Goal: Transaction & Acquisition: Purchase product/service

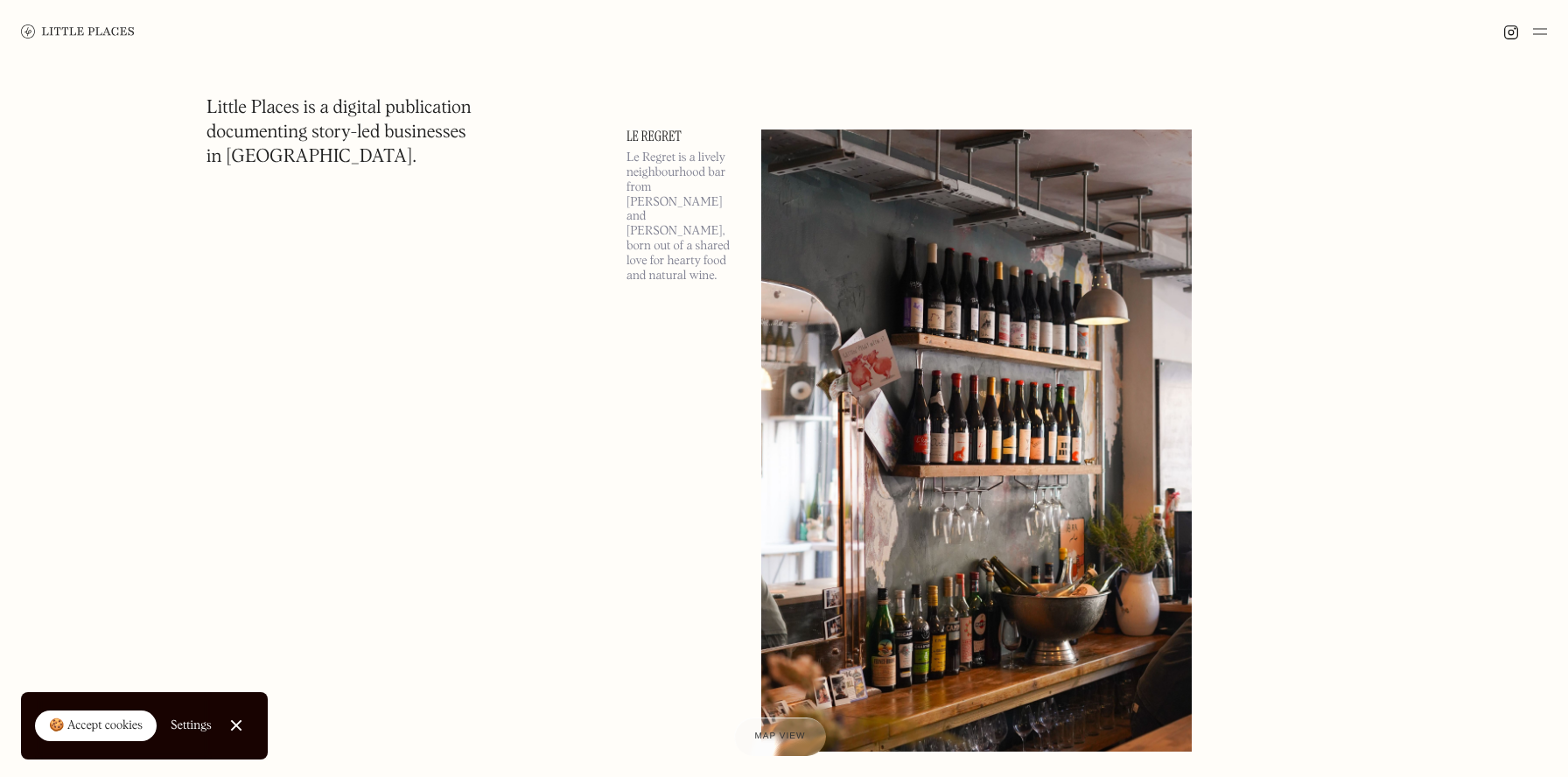
scroll to position [1812, 0]
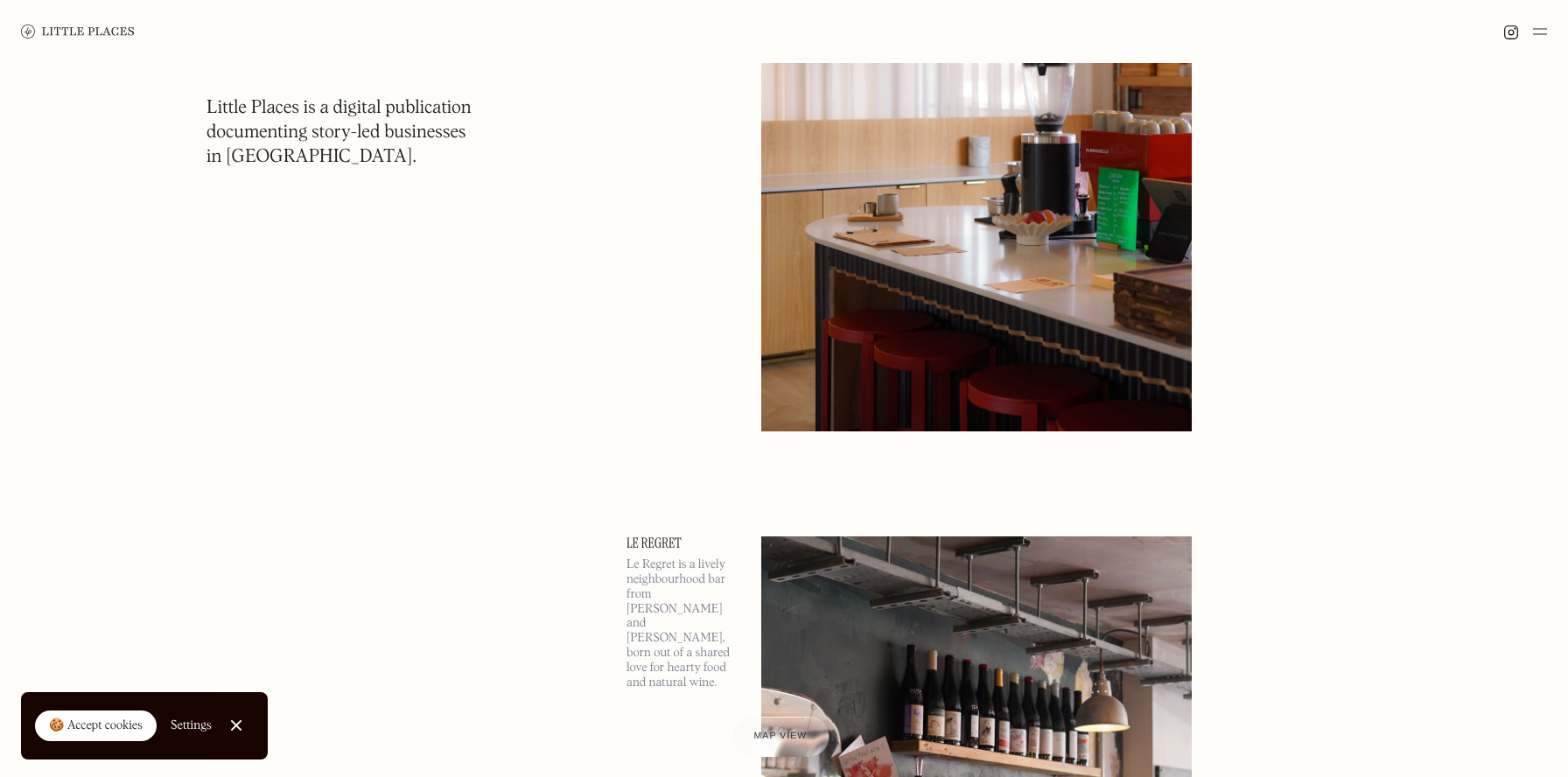
click at [757, 734] on span "Map view" at bounding box center [780, 736] width 54 height 11
click at [993, 229] on img at bounding box center [976, 121] width 430 height 621
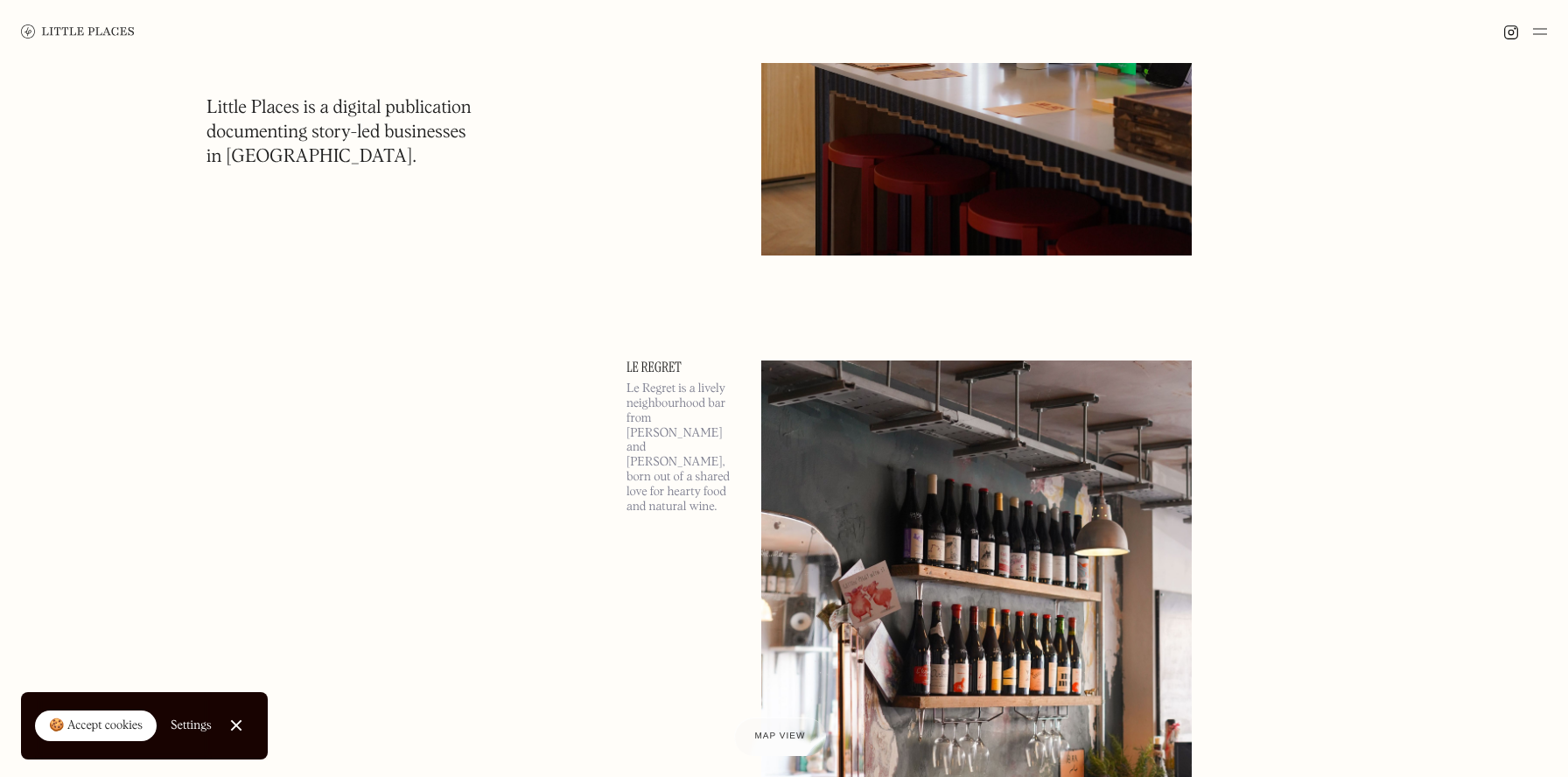
scroll to position [2000, 0]
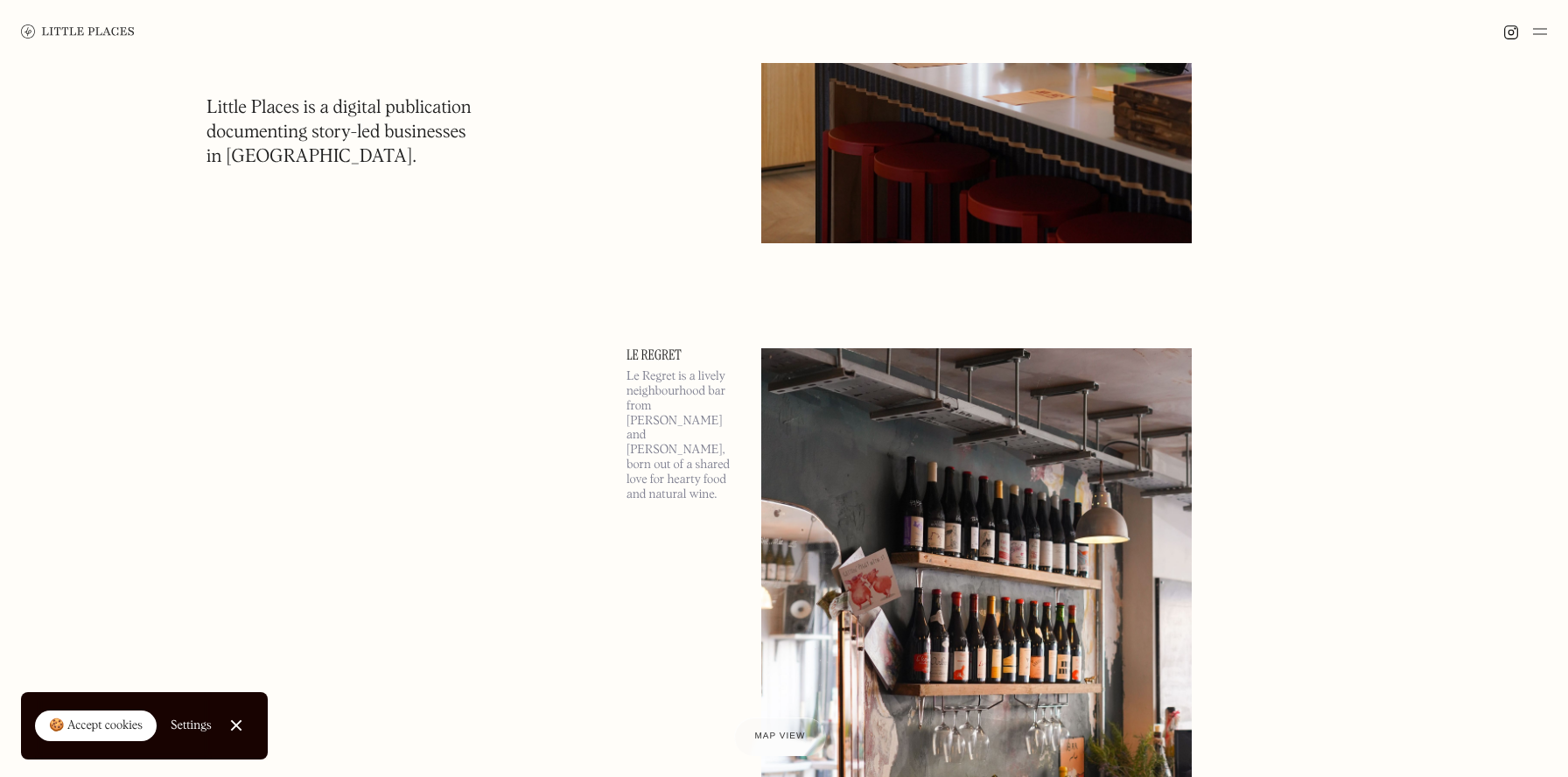
click at [236, 725] on link "Close Cookie Popup" at bounding box center [237, 725] width 35 height 35
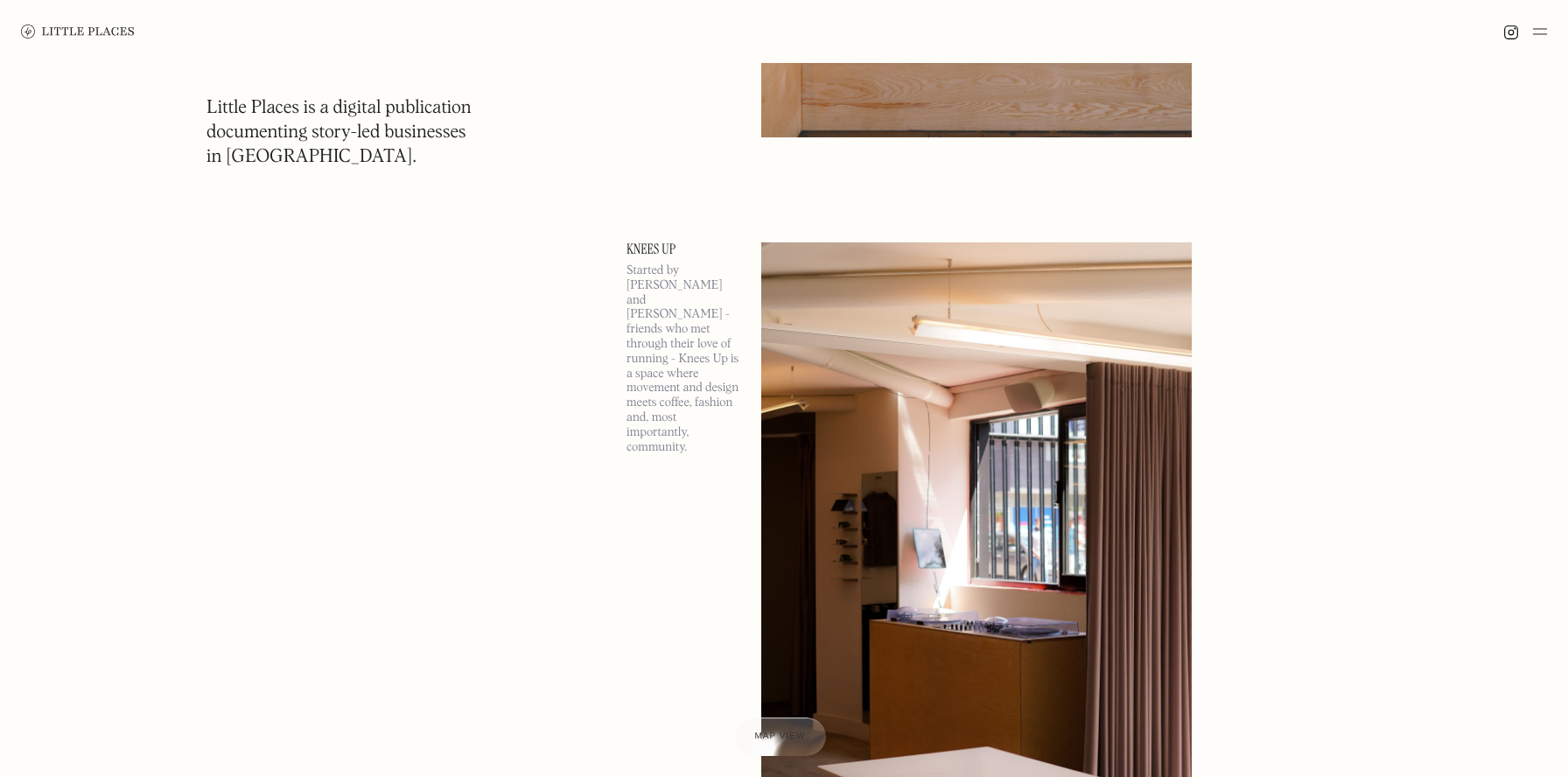
scroll to position [3558, 0]
click at [1531, 38] on div at bounding box center [1524, 32] width 44 height 21
click at [1533, 37] on img at bounding box center [1540, 32] width 14 height 21
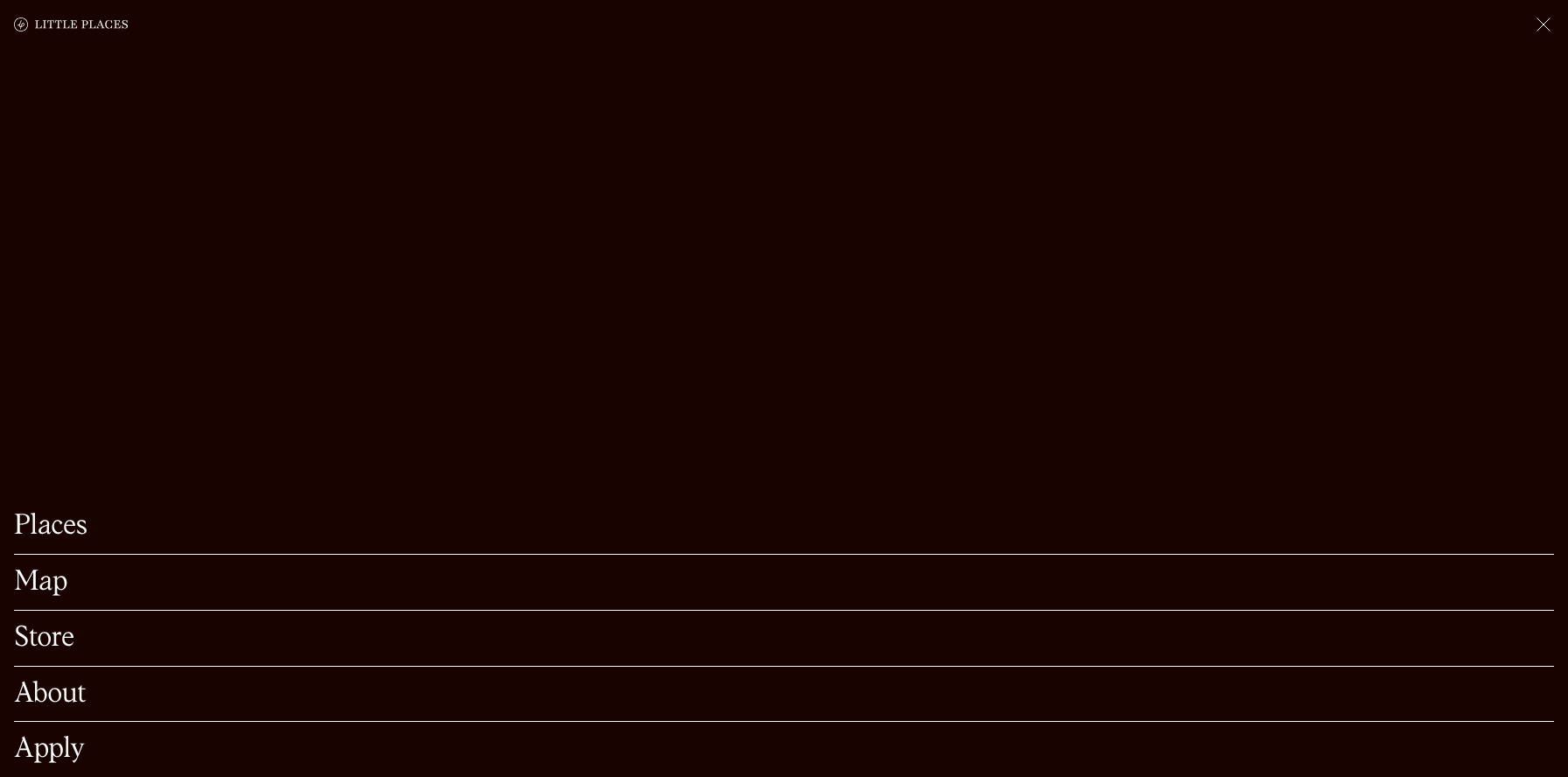
click at [57, 631] on link "Store" at bounding box center [784, 639] width 1540 height 27
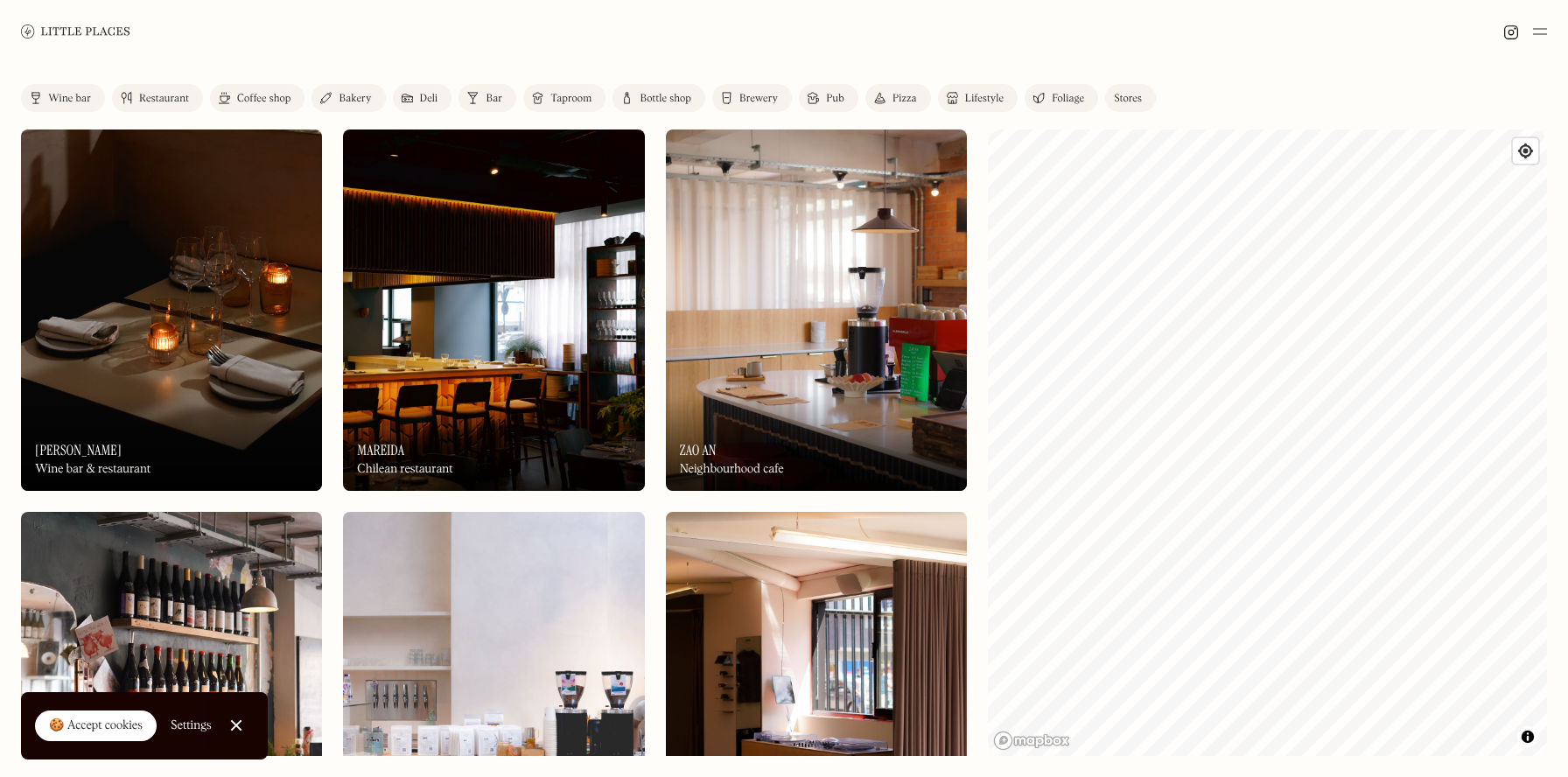
click at [1537, 31] on img at bounding box center [1540, 32] width 14 height 21
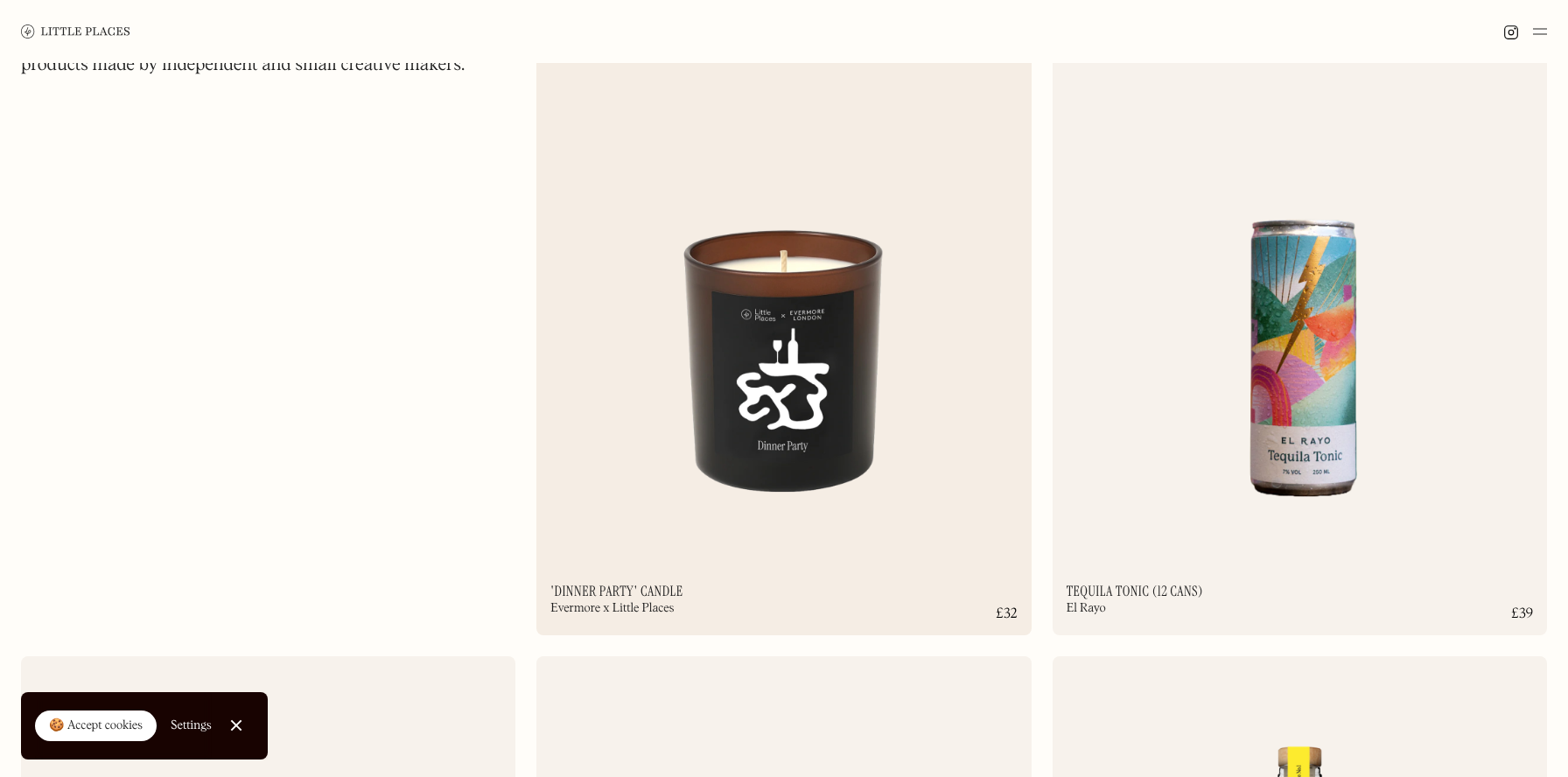
scroll to position [159, 0]
click at [721, 392] on img at bounding box center [784, 274] width 494 height 536
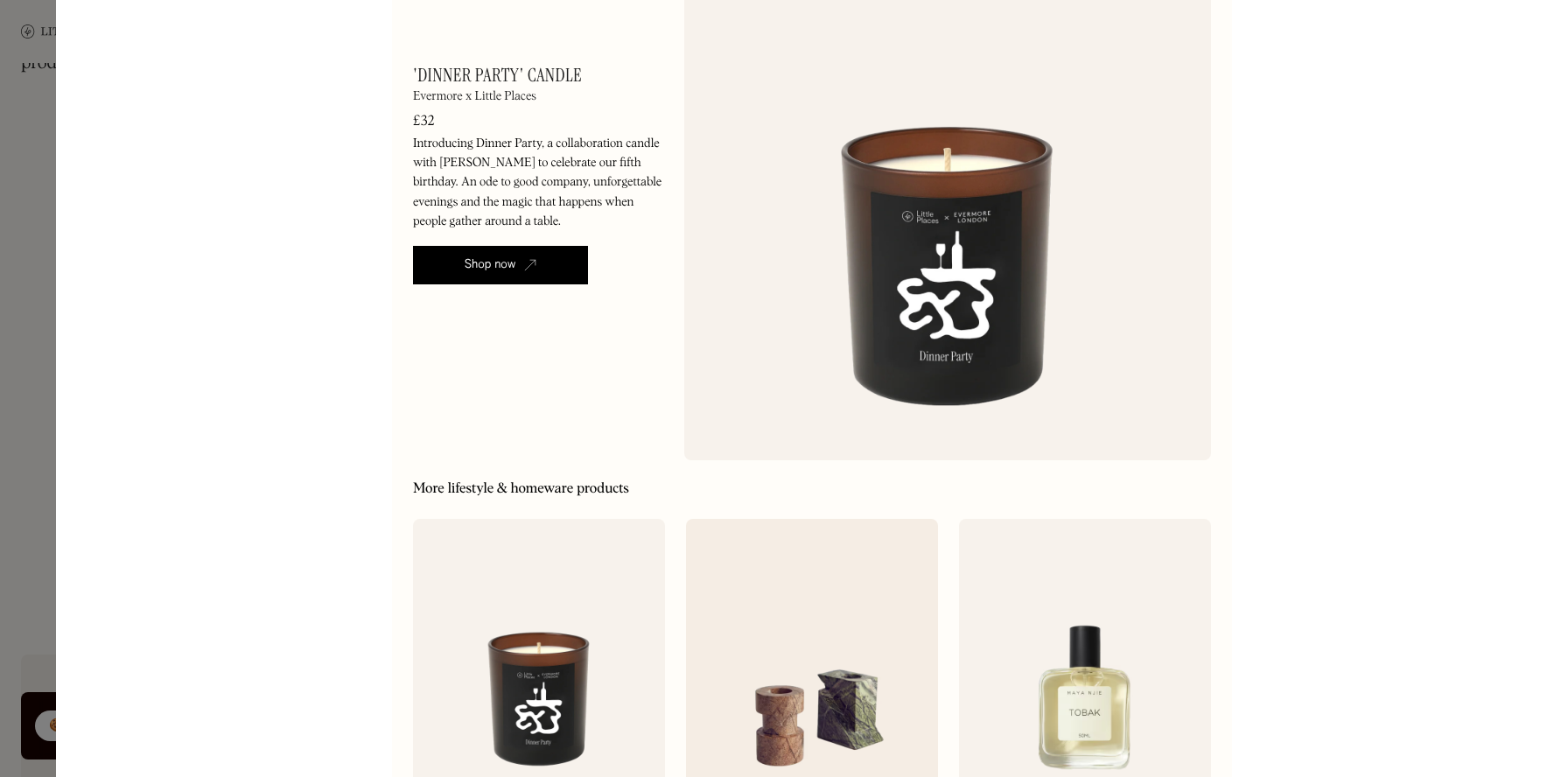
scroll to position [129, 0]
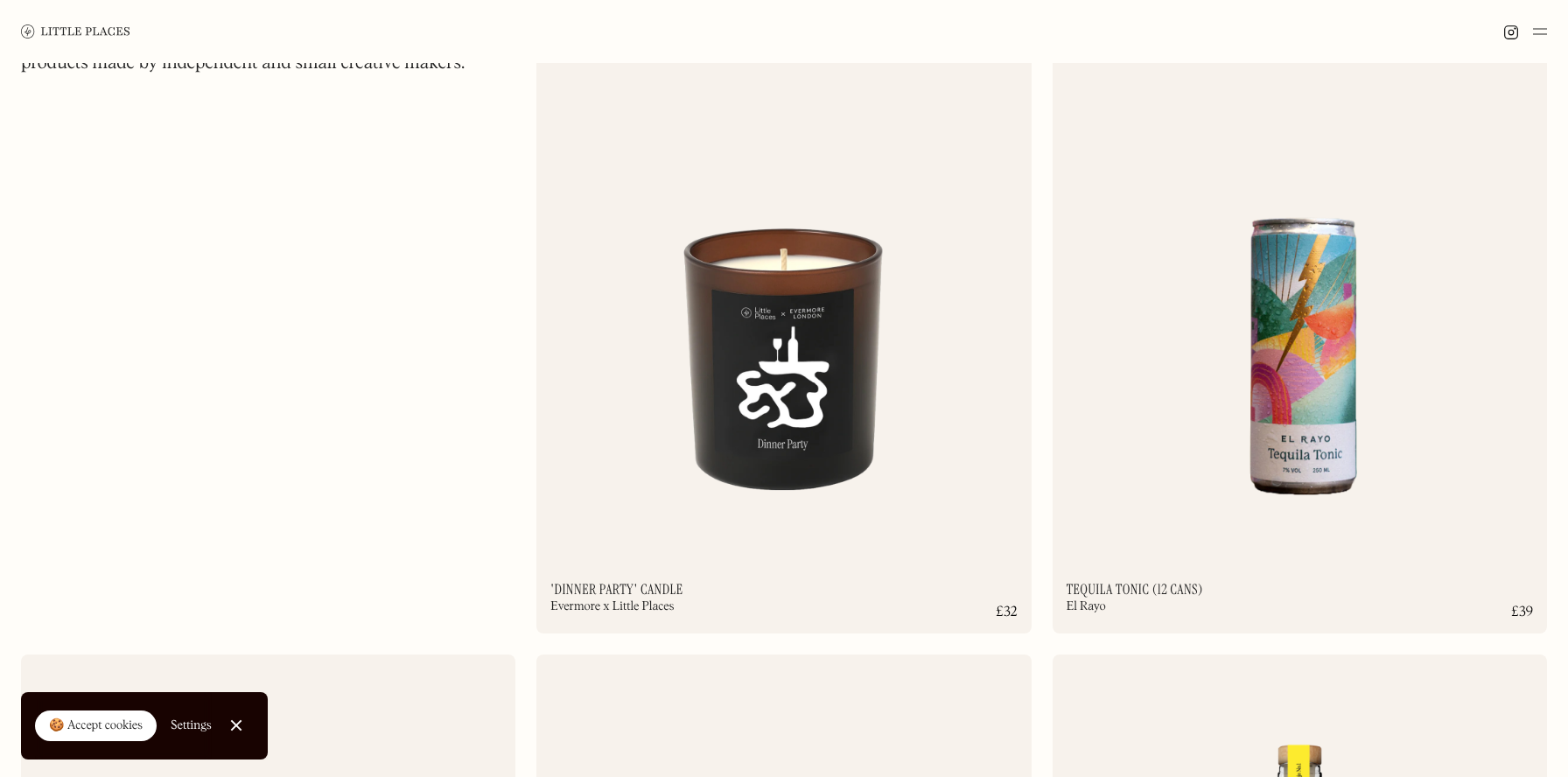
click at [283, 420] on div "A curated selection of drink, food, lifestyle & homeware products made by indep…" at bounding box center [269, 306] width 494 height 600
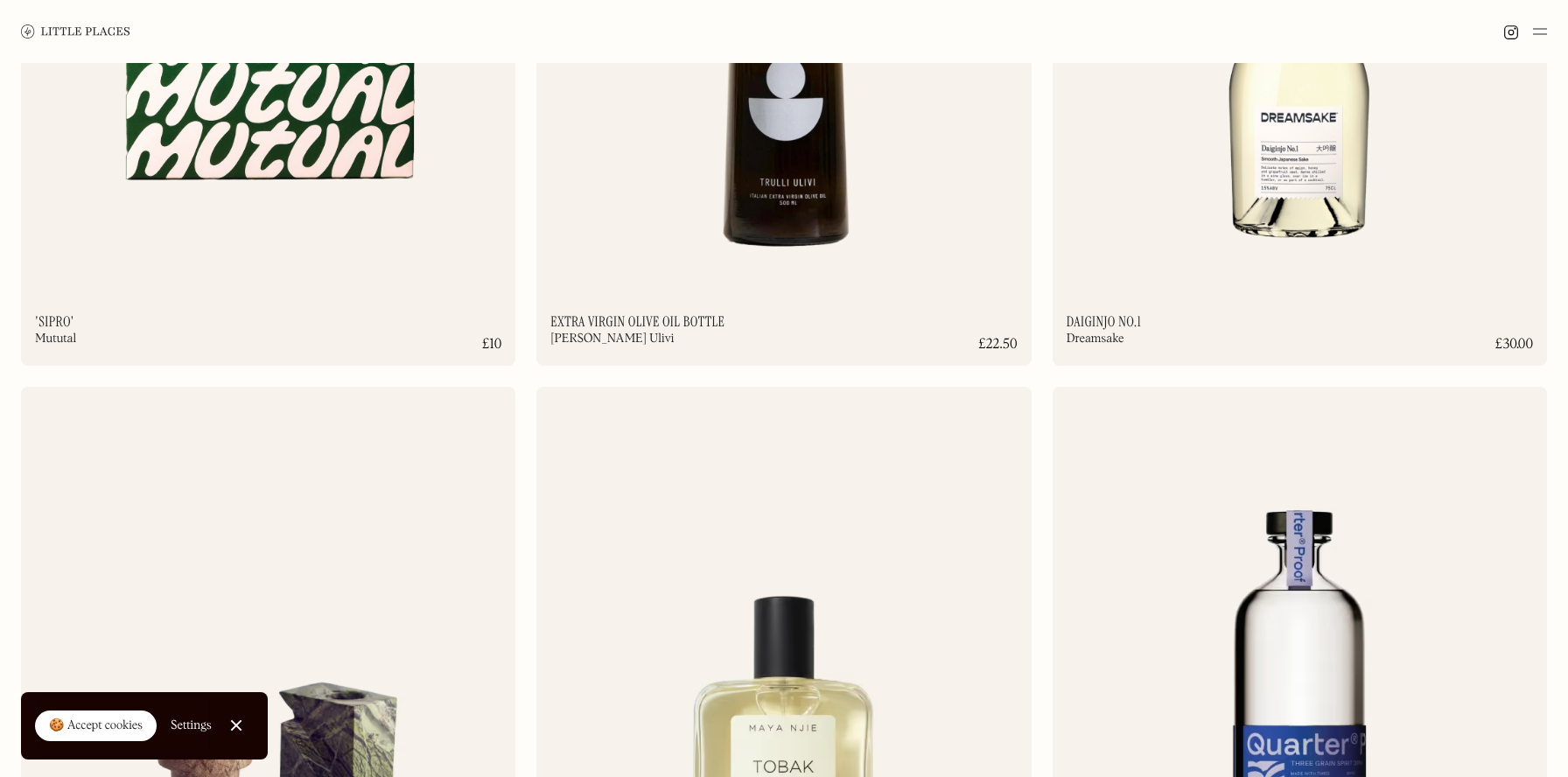
scroll to position [1136, 0]
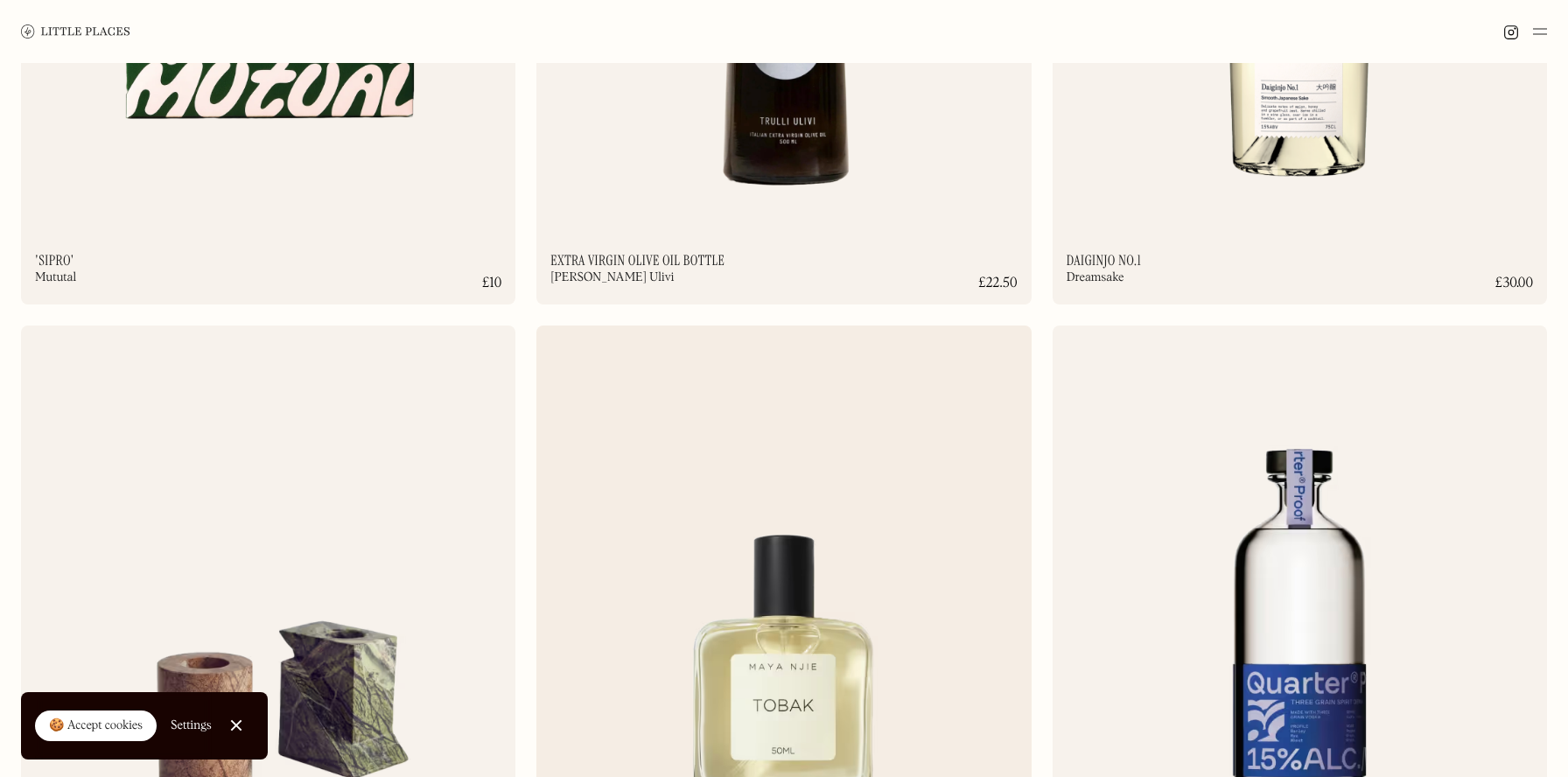
click at [739, 483] on img at bounding box center [784, 593] width 494 height 536
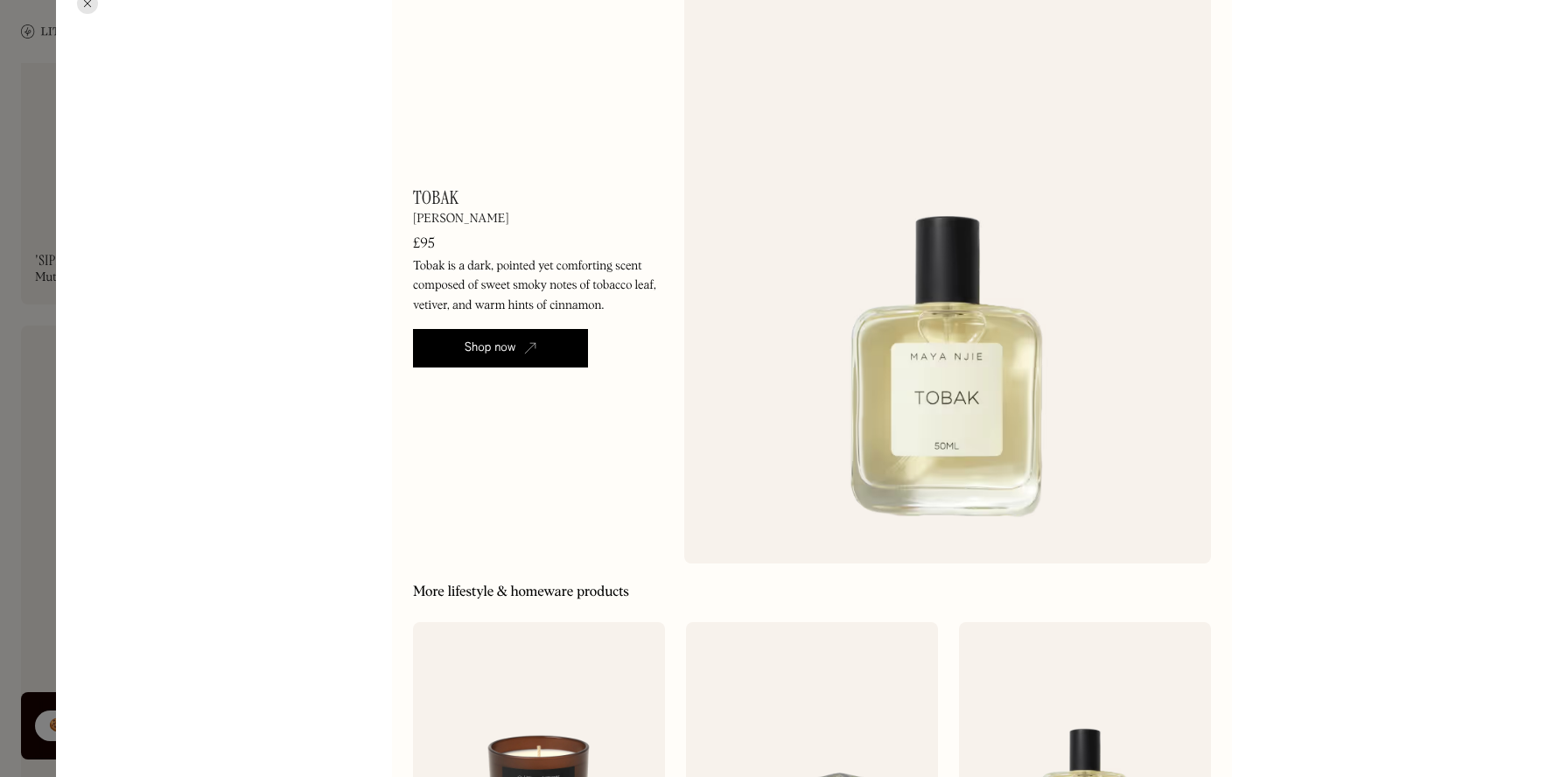
scroll to position [56, 0]
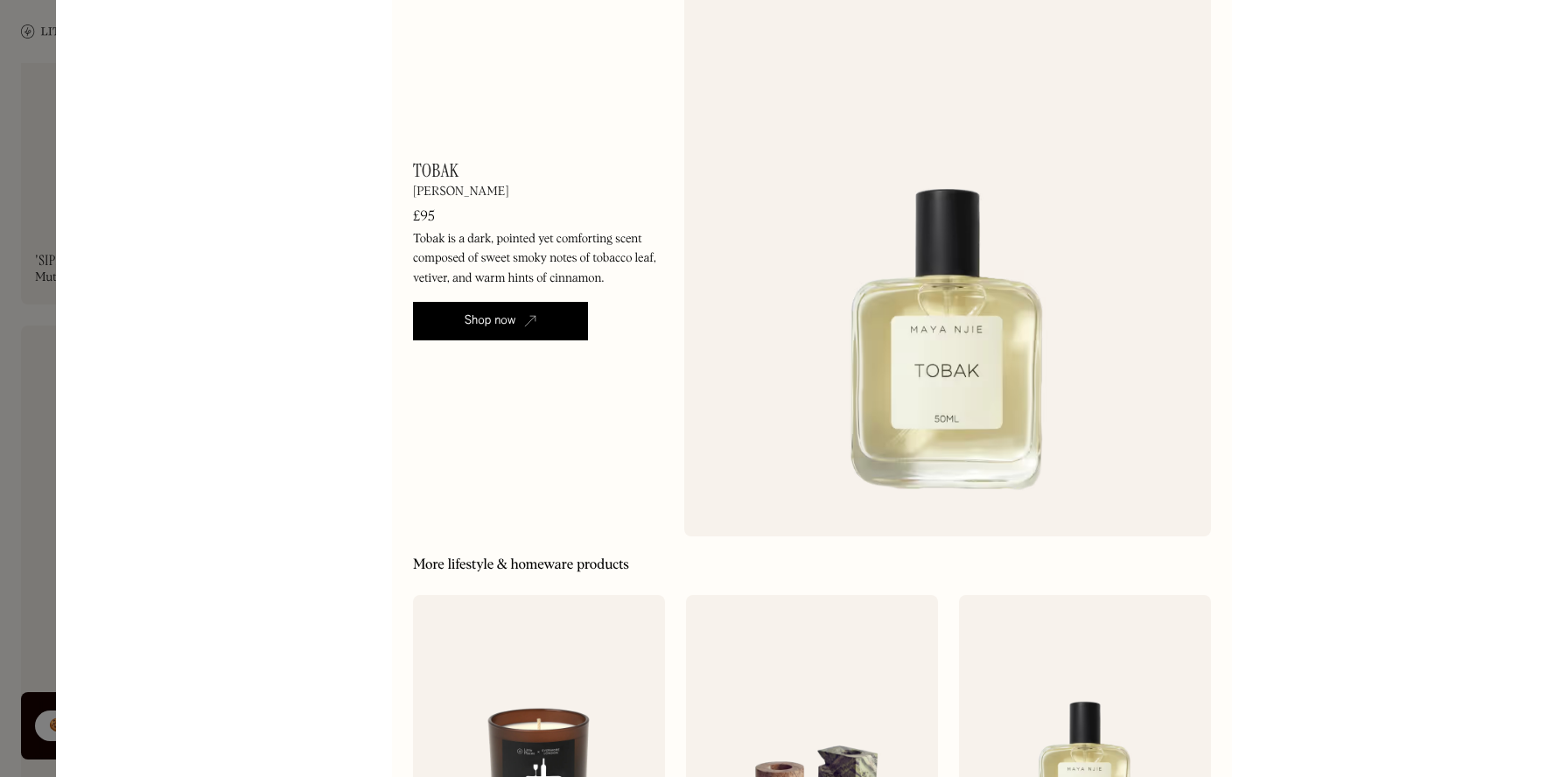
click at [497, 325] on div "Shop now" at bounding box center [490, 321] width 52 height 18
click at [49, 318] on div at bounding box center [784, 388] width 1568 height 777
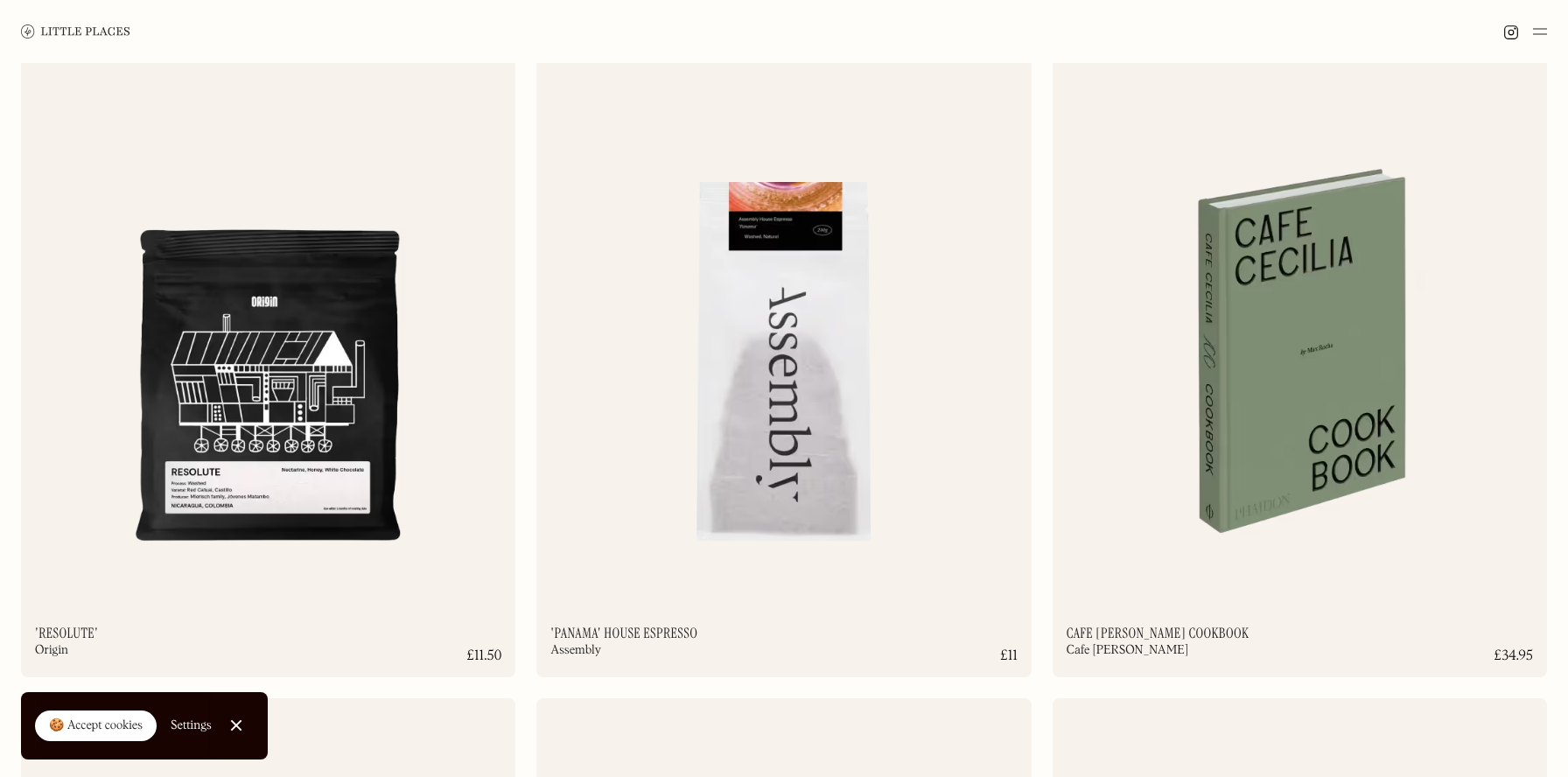
scroll to position [2715, 0]
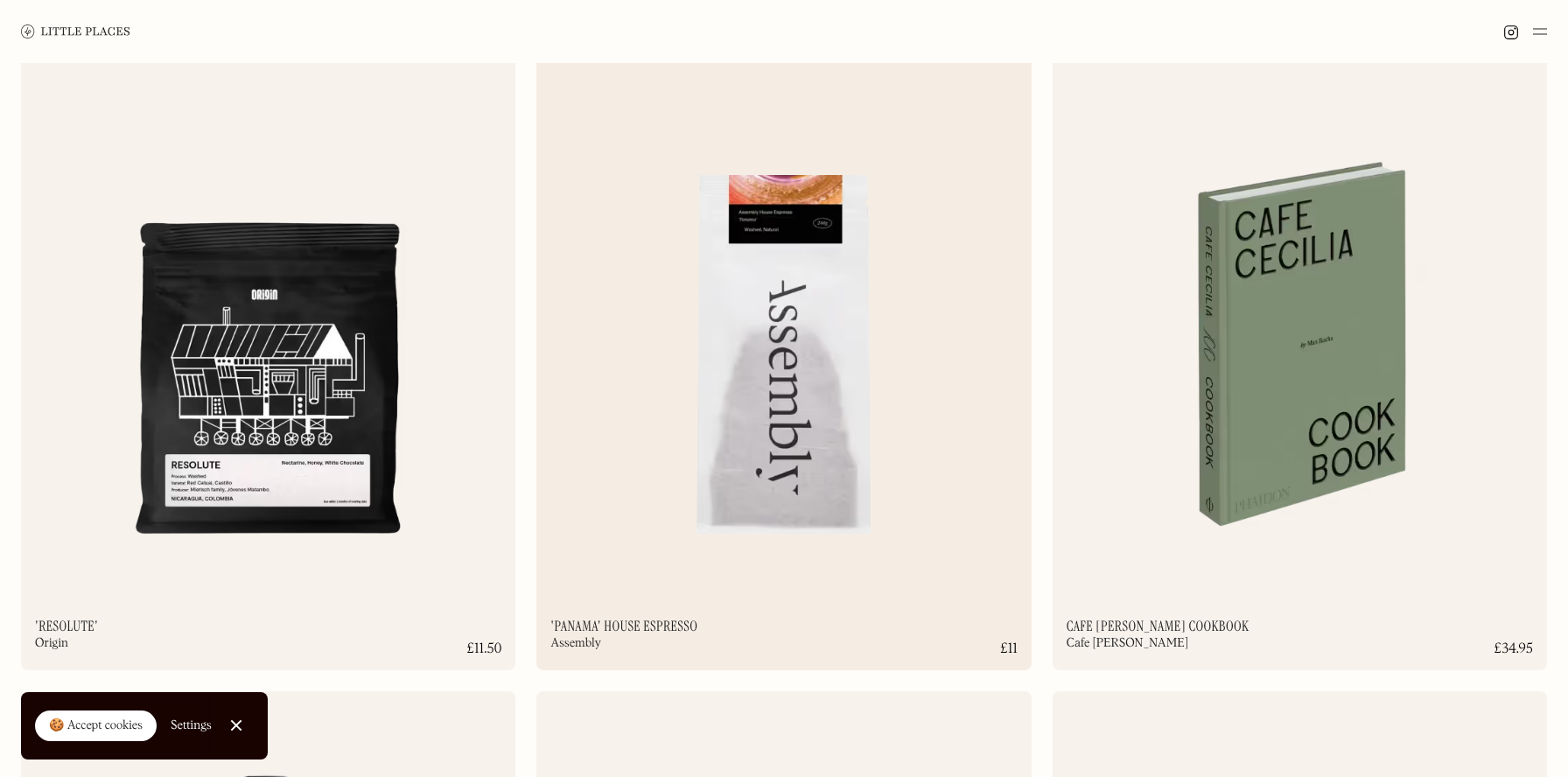
click at [794, 351] on img at bounding box center [784, 311] width 494 height 536
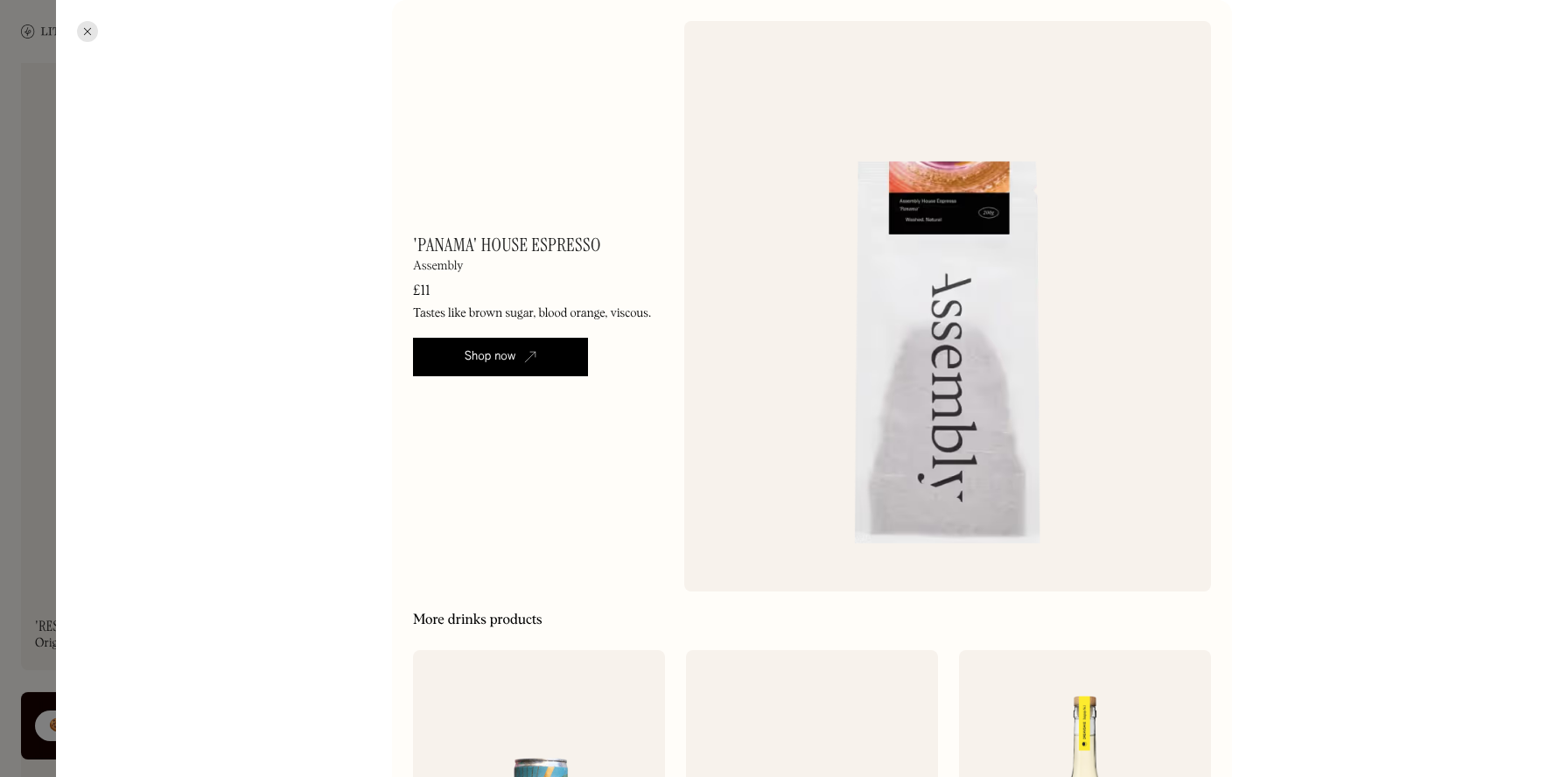
click at [502, 347] on link "Shop now" at bounding box center [500, 357] width 175 height 39
click at [20, 273] on div at bounding box center [784, 388] width 1568 height 777
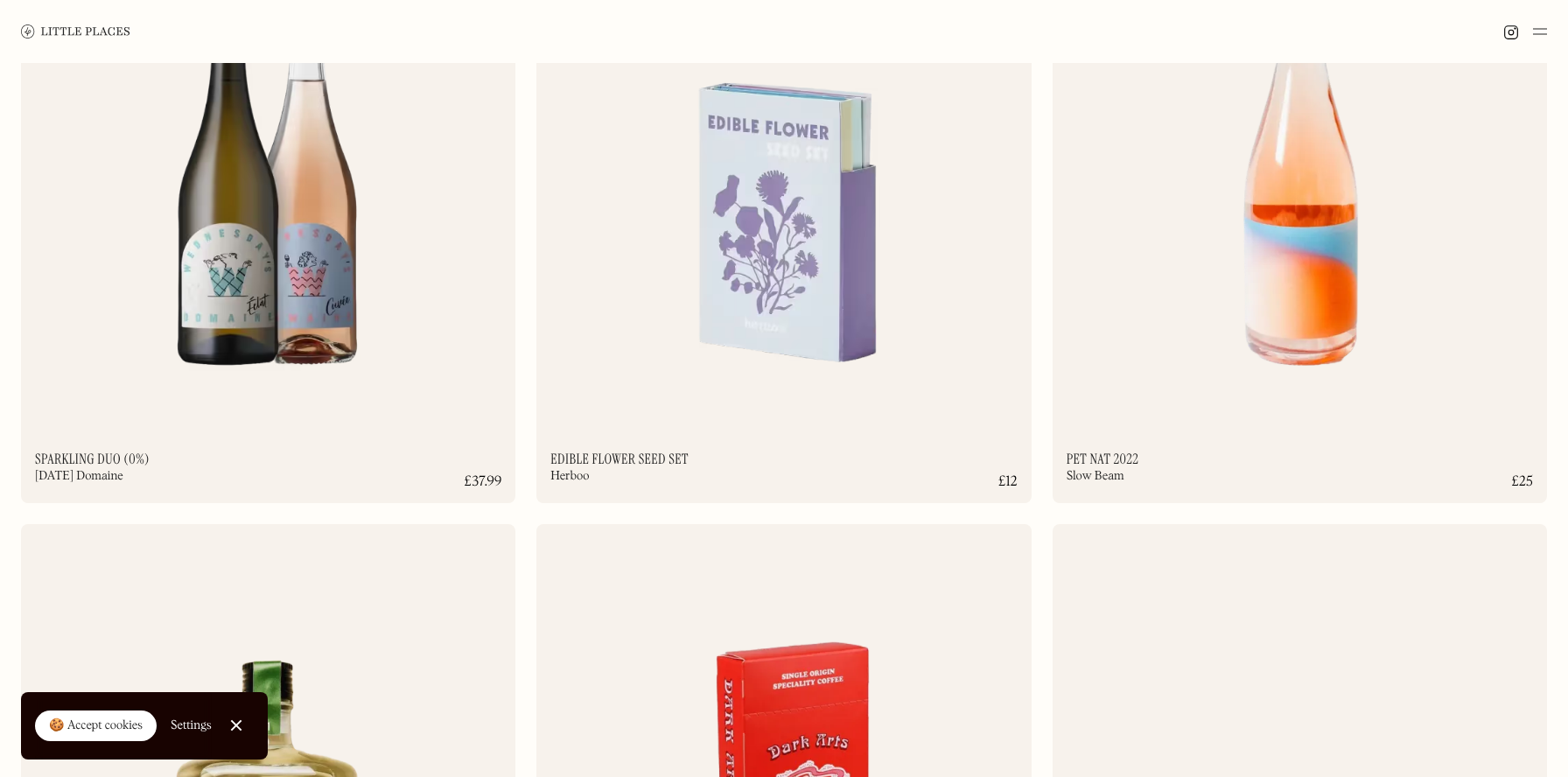
scroll to position [4848, 0]
